Goal: Transaction & Acquisition: Purchase product/service

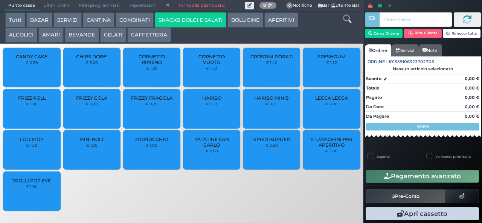
click at [372, 33] on div at bounding box center [372, 106] width 2 height 212
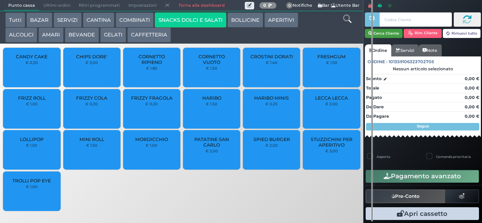
click at [381, 33] on button "Cerca Cliente" at bounding box center [384, 33] width 38 height 9
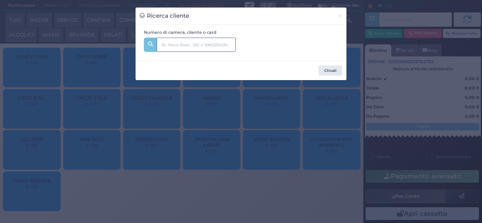
click at [170, 47] on input "text" at bounding box center [196, 45] width 79 height 14
type input "131"
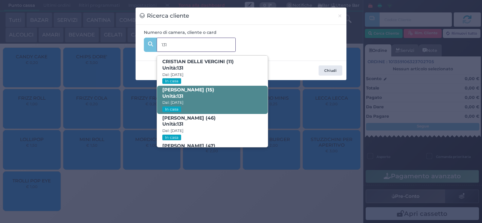
click at [182, 96] on strong "131" at bounding box center [180, 96] width 6 height 6
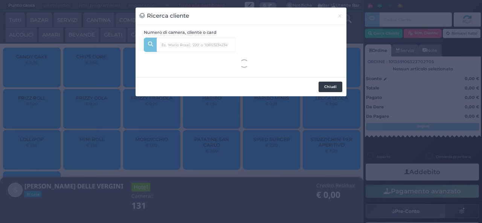
click at [325, 89] on button "Chiudi" at bounding box center [331, 87] width 24 height 11
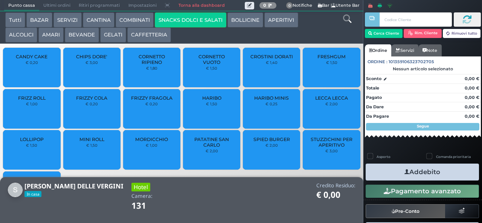
click at [257, 59] on span "CROSTINI DORATI" at bounding box center [271, 57] width 43 height 6
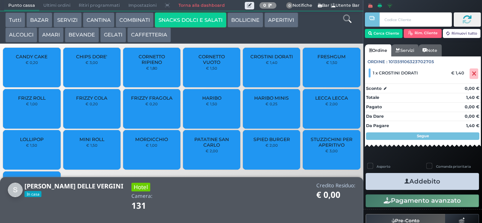
click at [404, 181] on icon "button" at bounding box center [406, 182] width 5 height 8
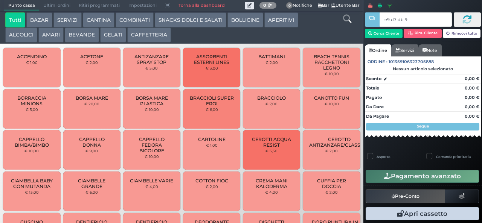
type input "e9 d7 db 94"
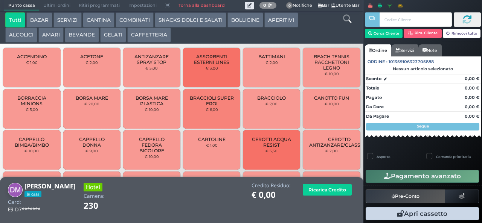
click at [78, 29] on button "BEVANDE" at bounding box center [82, 34] width 34 height 15
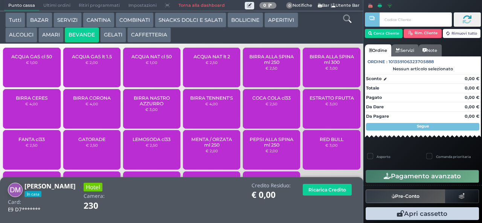
click at [143, 74] on div "ACQUA NAT cl 50 € 1,00" at bounding box center [151, 68] width 57 height 40
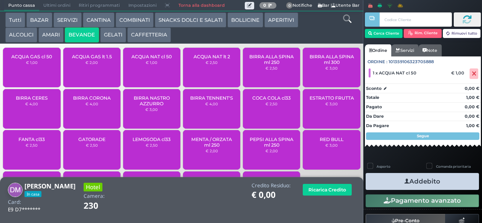
click at [388, 166] on label "Asporto" at bounding box center [384, 166] width 14 height 5
checkbox input "true"
click at [404, 184] on icon "button" at bounding box center [406, 182] width 5 height 8
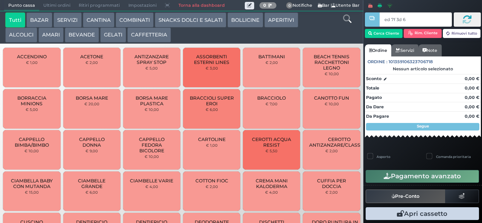
type input "ed 7f 3d 66"
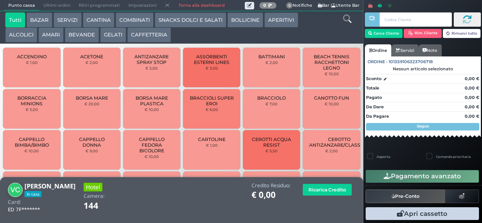
click at [110, 40] on button "GELATI" at bounding box center [113, 34] width 26 height 15
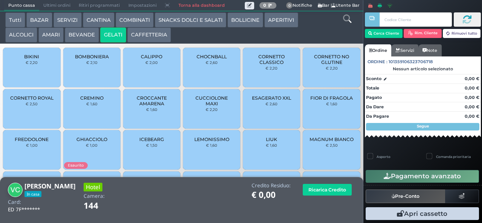
click at [147, 72] on div "CALIPPO € 2,00" at bounding box center [151, 68] width 57 height 40
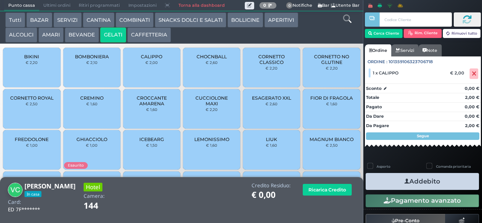
click at [383, 187] on button "Addebito" at bounding box center [422, 181] width 113 height 17
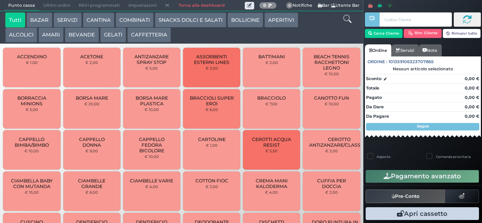
click at [40, 19] on button "BAZAR" at bounding box center [39, 19] width 26 height 15
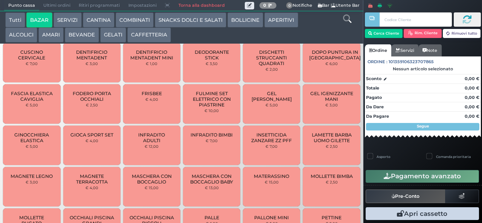
scroll to position [262, 0]
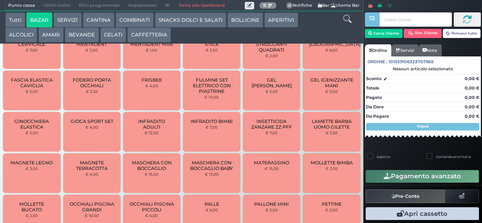
click at [26, 12] on button "BAZAR" at bounding box center [39, 19] width 26 height 15
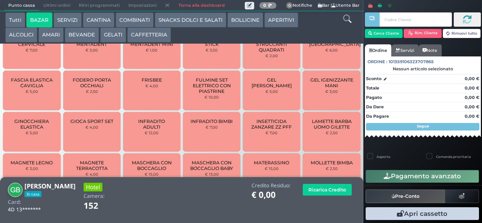
click at [200, 124] on span "INFRADITO BIMBI" at bounding box center [212, 122] width 42 height 6
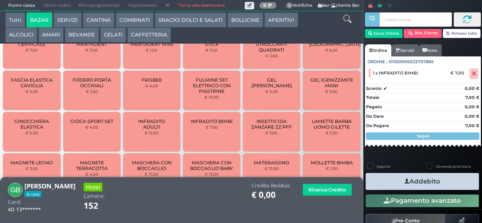
click at [384, 183] on button "Addebito" at bounding box center [422, 181] width 113 height 17
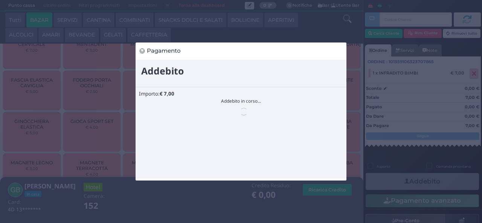
scroll to position [0, 0]
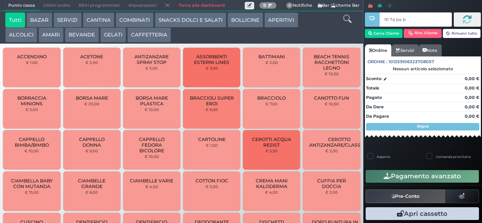
type input "91 7a be b9"
click at [111, 38] on button "GELATI" at bounding box center [113, 34] width 26 height 15
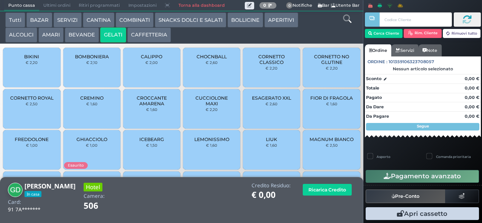
click at [212, 107] on span "CUCCIOLONE MAXI" at bounding box center [211, 100] width 45 height 11
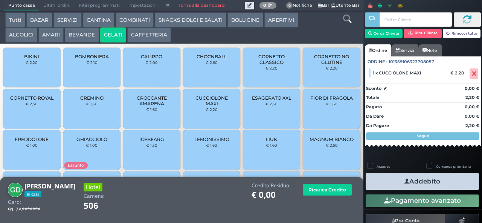
click at [404, 181] on icon "button" at bounding box center [406, 182] width 5 height 8
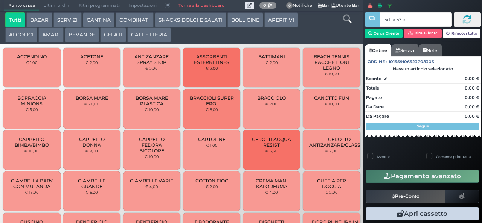
type input "4d 1a 47 c3"
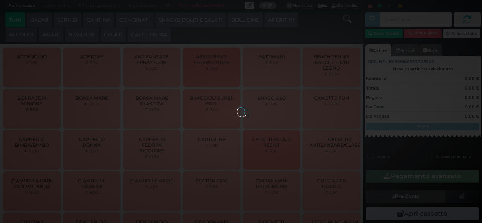
click at [237, 107] on div at bounding box center [241, 111] width 8 height 8
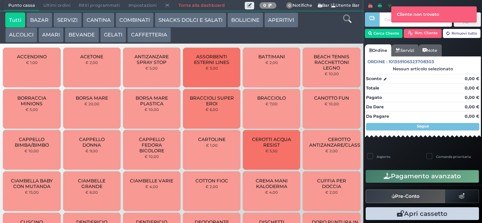
click at [116, 28] on button "GELATI" at bounding box center [113, 34] width 26 height 15
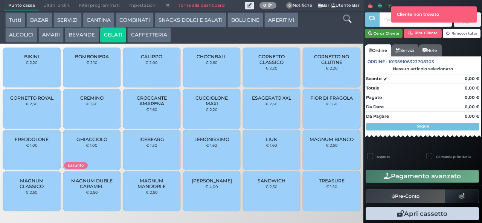
click at [381, 33] on button "Cerca Cliente" at bounding box center [384, 33] width 38 height 9
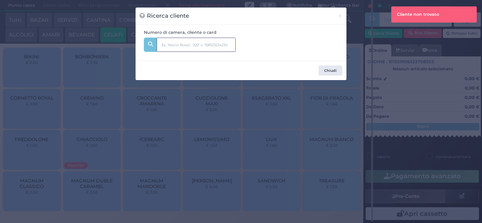
click at [165, 46] on input "text" at bounding box center [196, 45] width 79 height 14
type input "334"
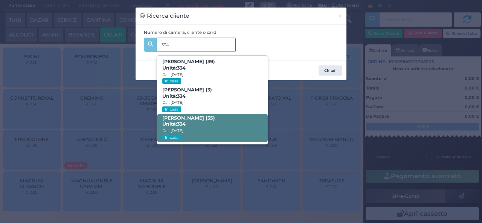
click at [216, 128] on span "Roberto Niro (35) Unità: 334 Dal: 17/08/2025 In casa" at bounding box center [212, 128] width 110 height 28
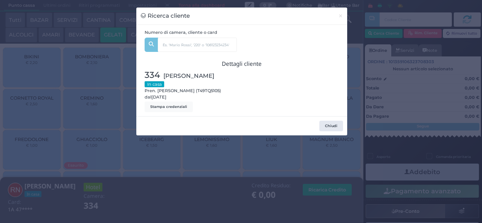
click at [144, 172] on div "Ricerca cliente × Numero di camera, cliente o card 334 Simona Cerri (39) Unità:…" at bounding box center [241, 111] width 482 height 223
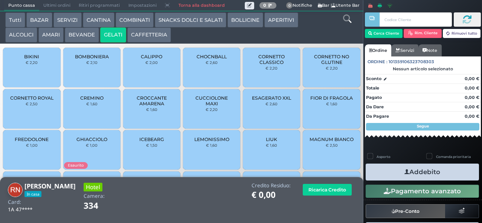
click at [156, 107] on span "CROCCANTE AMARENA" at bounding box center [152, 100] width 45 height 11
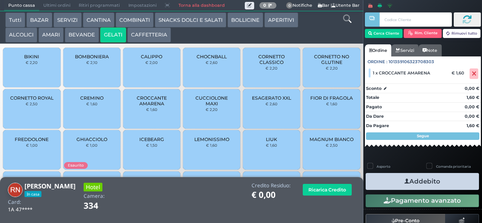
click at [192, 23] on button "SNACKS DOLCI E SALATI" at bounding box center [191, 19] width 72 height 15
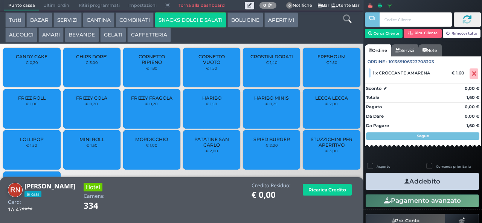
click at [220, 148] on span "PATATINE SAN CARLO" at bounding box center [211, 142] width 45 height 11
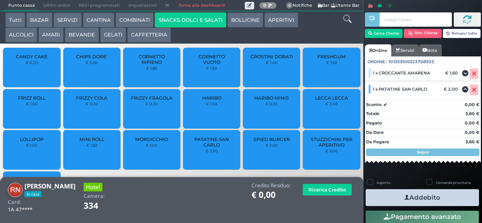
click at [404, 197] on icon "button" at bounding box center [406, 198] width 5 height 8
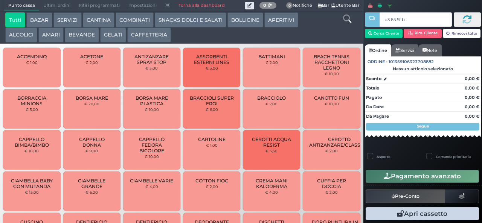
type input "b3 65 5f bb"
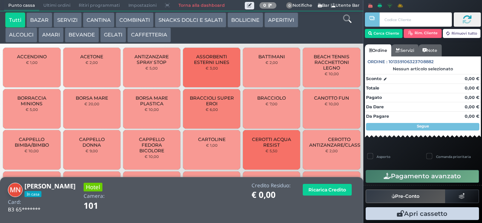
click at [113, 41] on button "GELATI" at bounding box center [113, 34] width 26 height 15
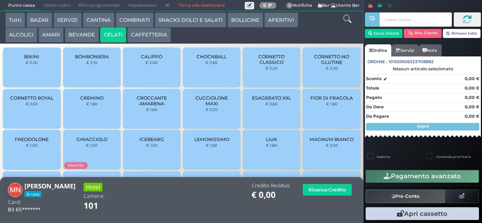
click at [136, 75] on div "CALIPPO € 2,00" at bounding box center [151, 68] width 57 height 40
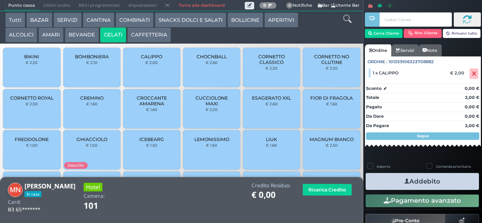
click at [412, 181] on button "Addebito" at bounding box center [422, 181] width 113 height 17
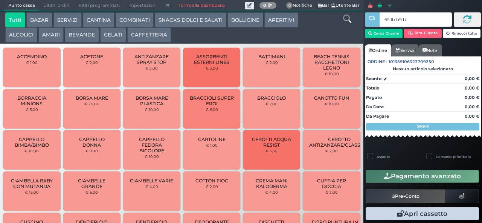
type input "65 1b b9 b9"
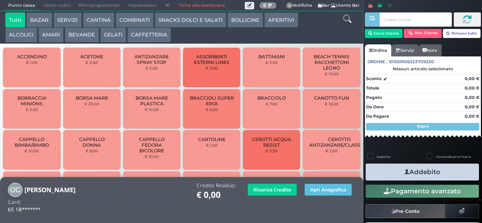
click at [168, 21] on button "SNACKS DOLCI E SALATI" at bounding box center [191, 19] width 72 height 15
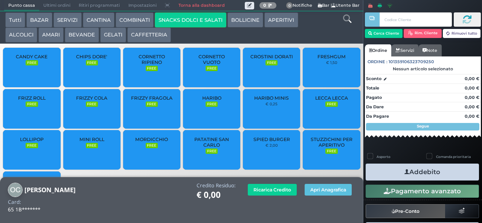
click at [204, 148] on span "PATATINE SAN CARLO" at bounding box center [211, 142] width 45 height 11
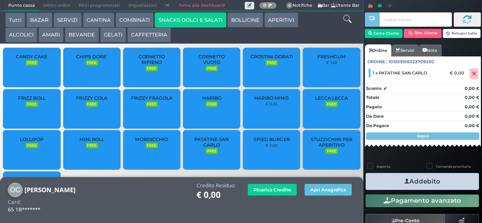
click at [381, 181] on button "Addebito" at bounding box center [422, 181] width 113 height 17
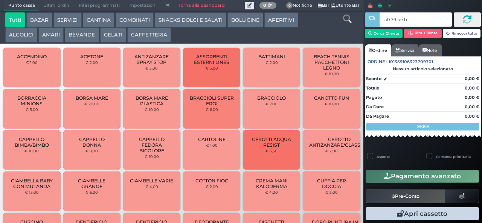
type input "a0 79 be b9"
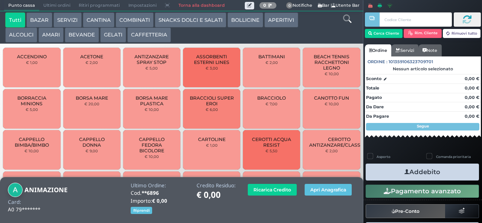
click at [76, 37] on button "BEVANDE" at bounding box center [82, 34] width 34 height 15
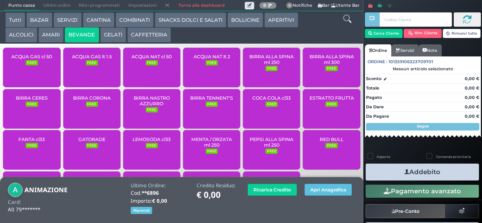
click at [206, 66] on small "FREE" at bounding box center [212, 62] width 12 height 5
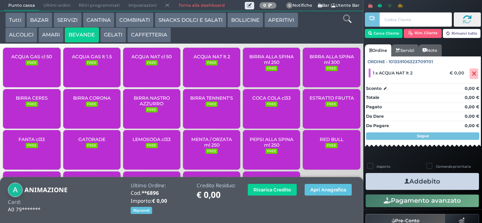
click at [196, 59] on span "ACQUA NAT lt 2" at bounding box center [212, 57] width 37 height 6
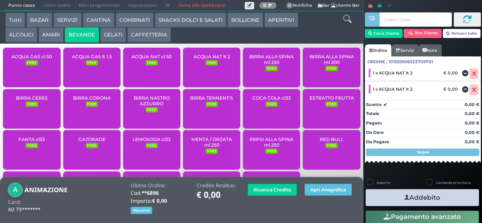
click at [88, 64] on div "ACQUA GAS lt 1.5 FREE" at bounding box center [91, 68] width 57 height 40
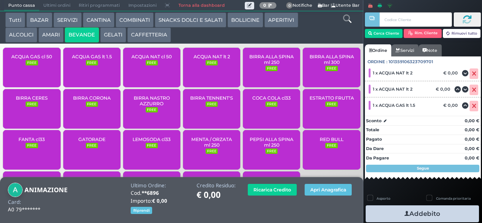
click at [392, 211] on button "Addebito" at bounding box center [422, 214] width 113 height 17
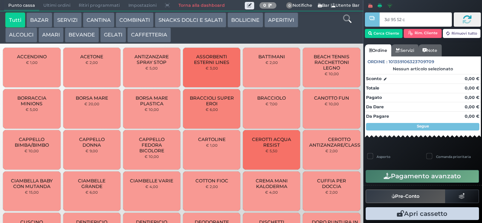
type input "3d 95 52 c3"
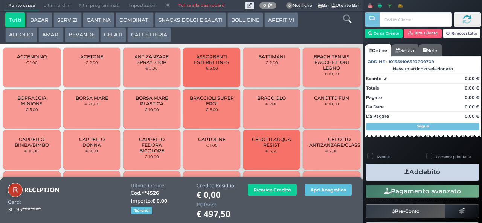
click at [75, 35] on button "BEVANDE" at bounding box center [82, 34] width 34 height 15
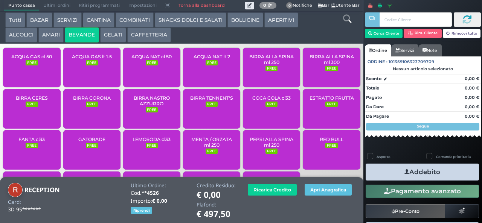
click at [139, 72] on div "ACQUA NAT cl 50 FREE" at bounding box center [151, 68] width 57 height 40
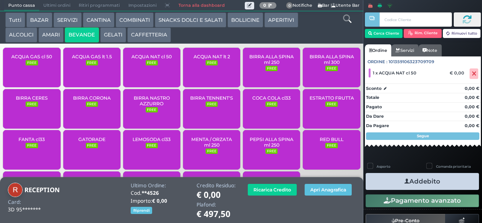
click at [383, 185] on button "Addebito" at bounding box center [422, 181] width 113 height 17
